Goal: Task Accomplishment & Management: Use online tool/utility

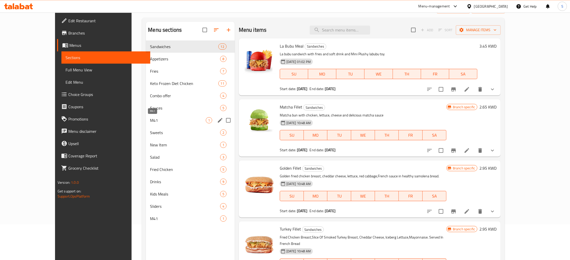
scroll to position [55, 0]
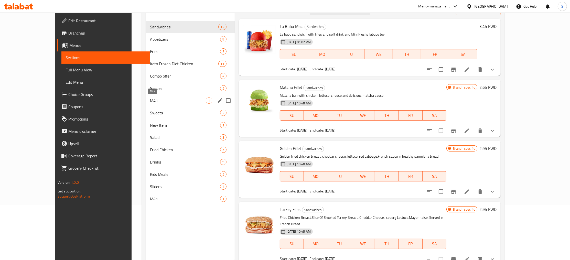
click at [151, 100] on span "M41" at bounding box center [178, 100] width 56 height 6
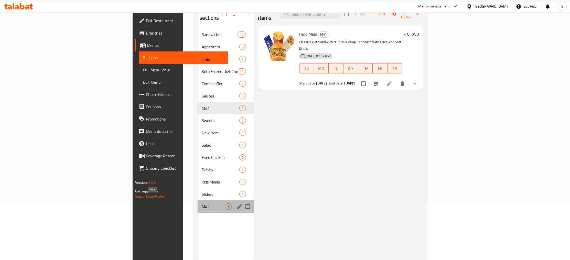
click at [202, 203] on span "M41" at bounding box center [213, 206] width 23 height 6
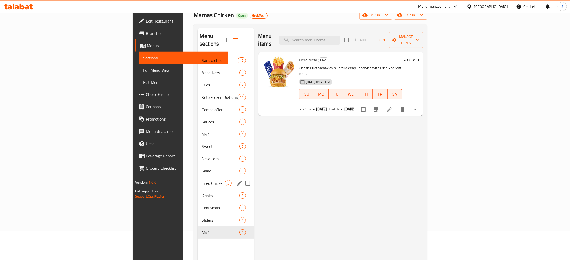
scroll to position [28, 0]
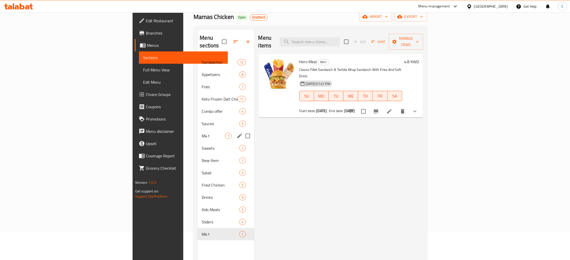
click at [202, 133] on span "M41" at bounding box center [213, 136] width 23 height 6
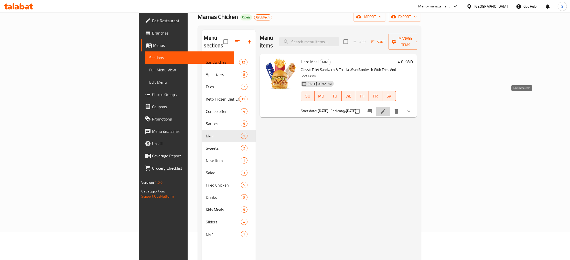
click at [386, 108] on icon at bounding box center [383, 111] width 6 height 6
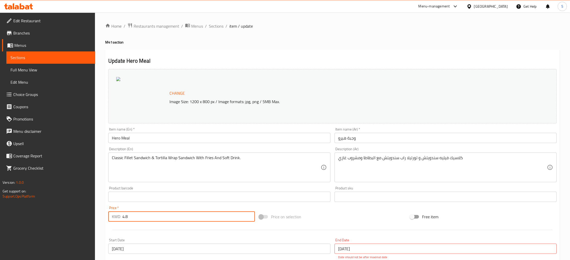
drag, startPoint x: 135, startPoint y: 218, endPoint x: 105, endPoint y: 218, distance: 29.9
click at [122, 218] on input "4.8" at bounding box center [188, 216] width 133 height 10
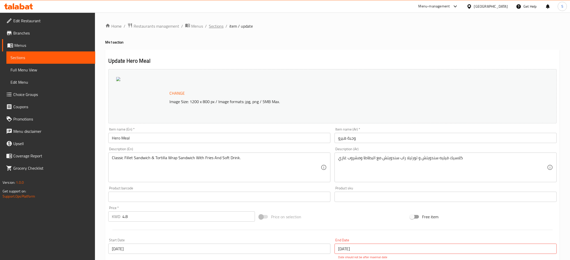
click at [216, 28] on span "Sections" at bounding box center [216, 26] width 15 height 6
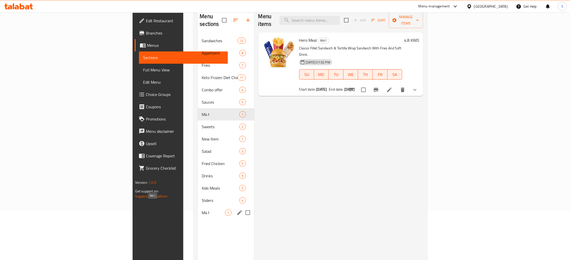
scroll to position [55, 0]
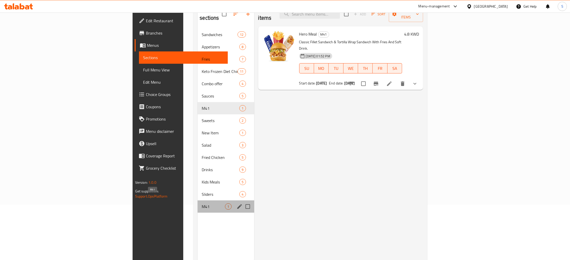
click at [202, 203] on span "M41" at bounding box center [213, 206] width 23 height 6
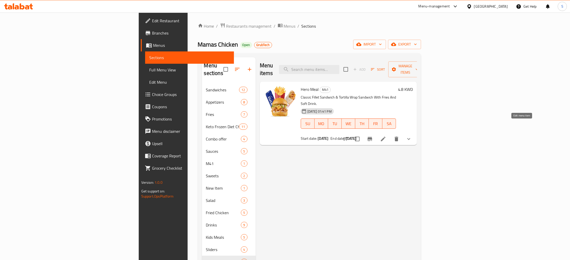
click at [386, 136] on icon at bounding box center [383, 139] width 6 height 6
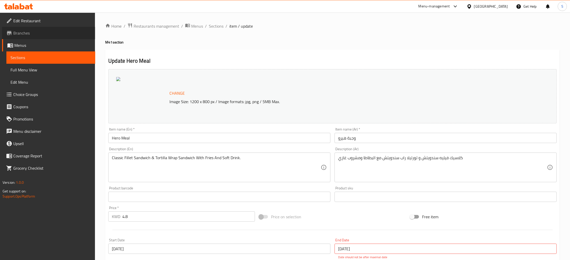
click at [34, 35] on span "Branches" at bounding box center [52, 33] width 78 height 6
